Goal: Understand process/instructions: Learn about a topic

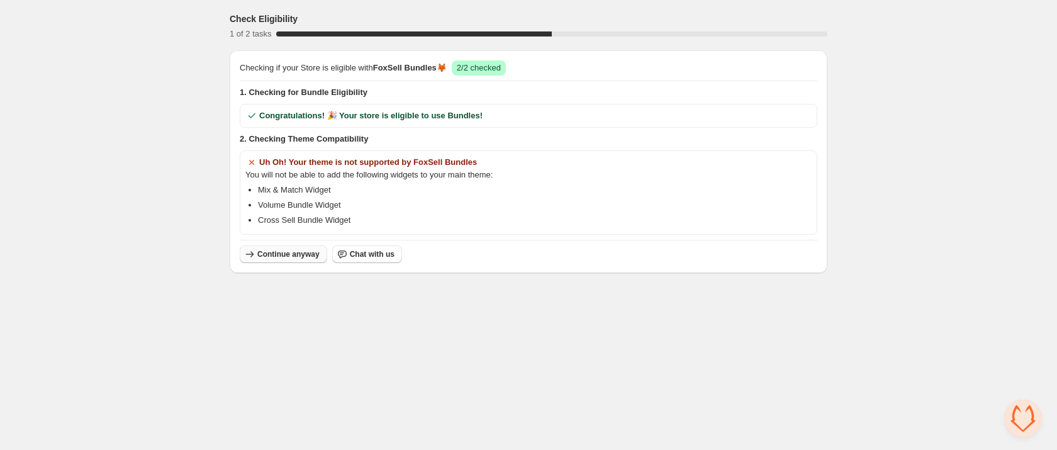
click at [289, 257] on span "Continue anyway" at bounding box center [288, 254] width 62 height 10
click at [283, 256] on span "Continue anyway" at bounding box center [288, 254] width 62 height 10
